Goal: Find contact information: Find contact information

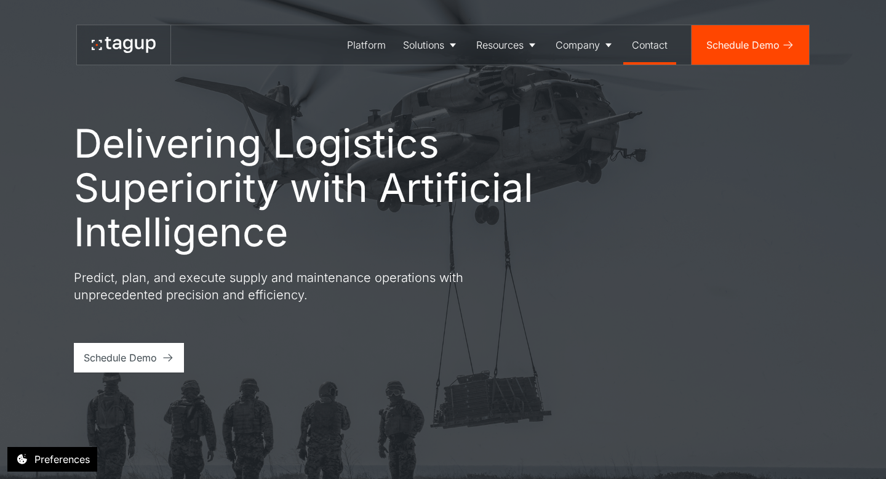
click at [643, 42] on div "Contact" at bounding box center [650, 45] width 36 height 15
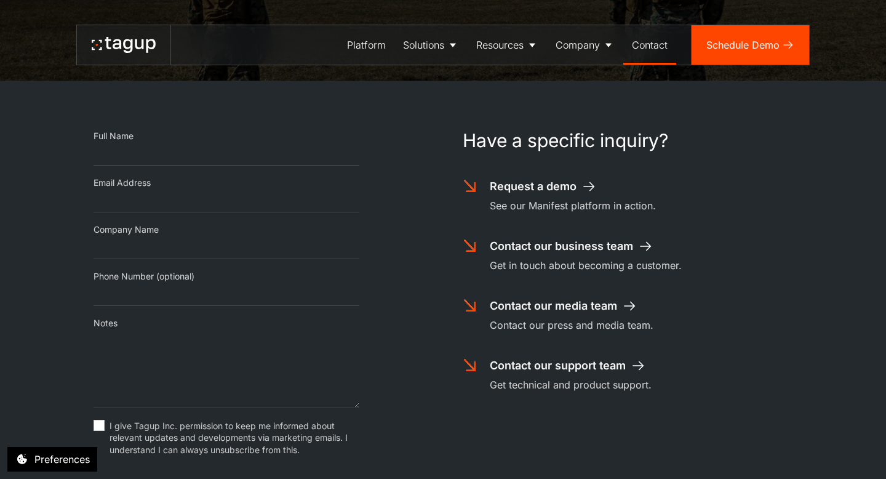
scroll to position [260, 0]
